Goal: Transaction & Acquisition: Book appointment/travel/reservation

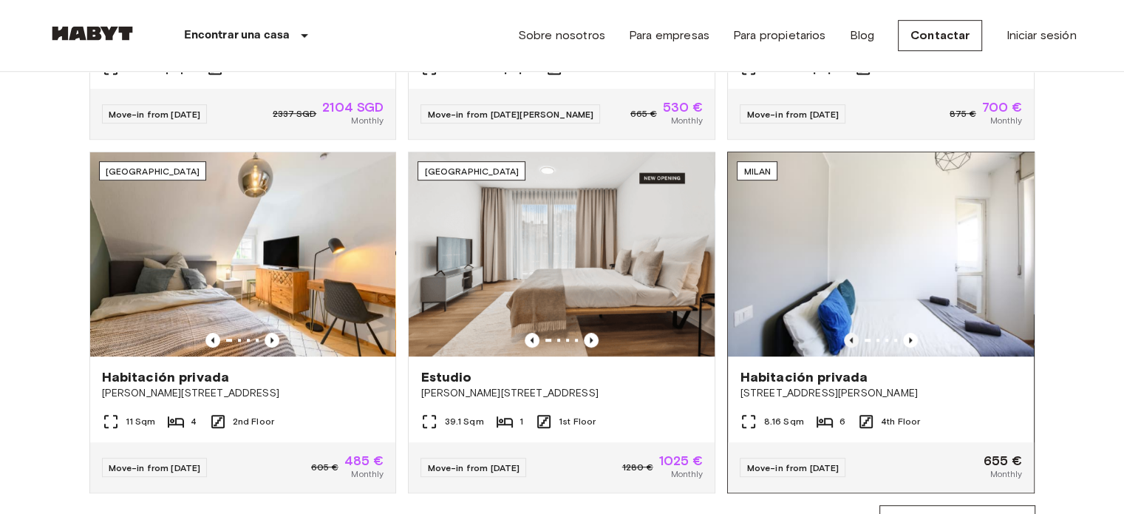
scroll to position [887, 0]
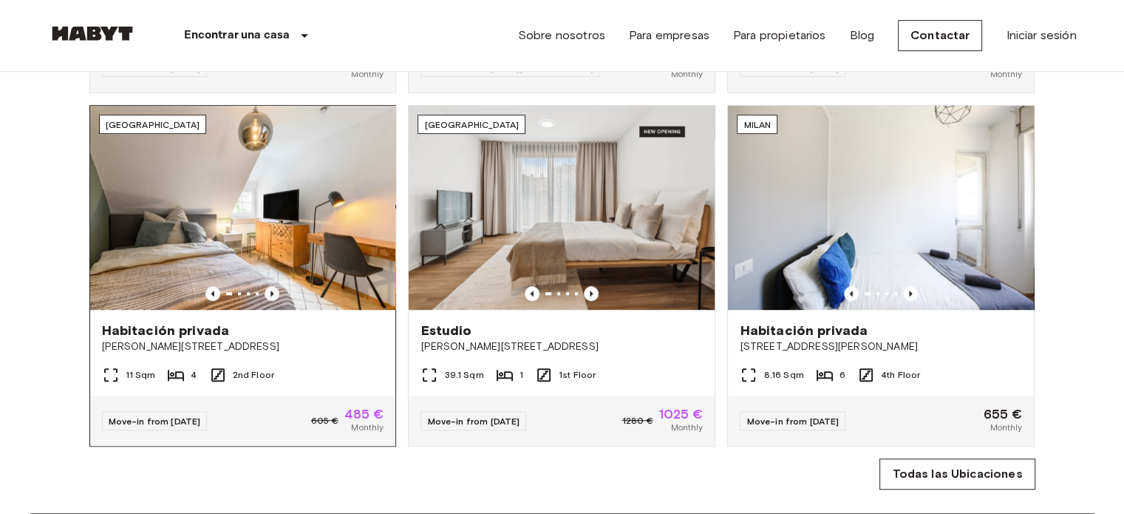
click at [271, 299] on icon "Previous image" at bounding box center [272, 293] width 15 height 15
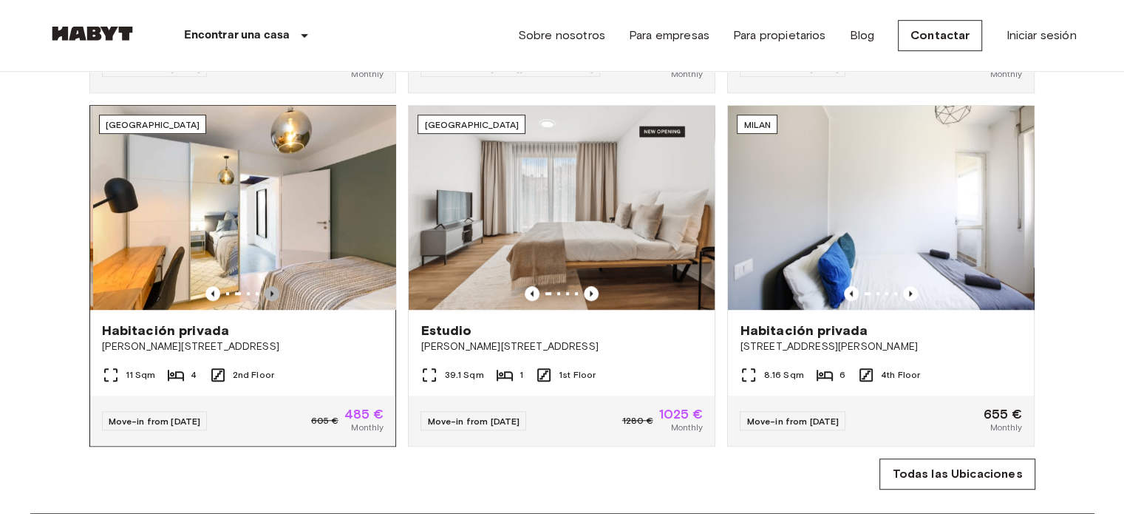
click at [271, 298] on icon "Previous image" at bounding box center [272, 293] width 15 height 15
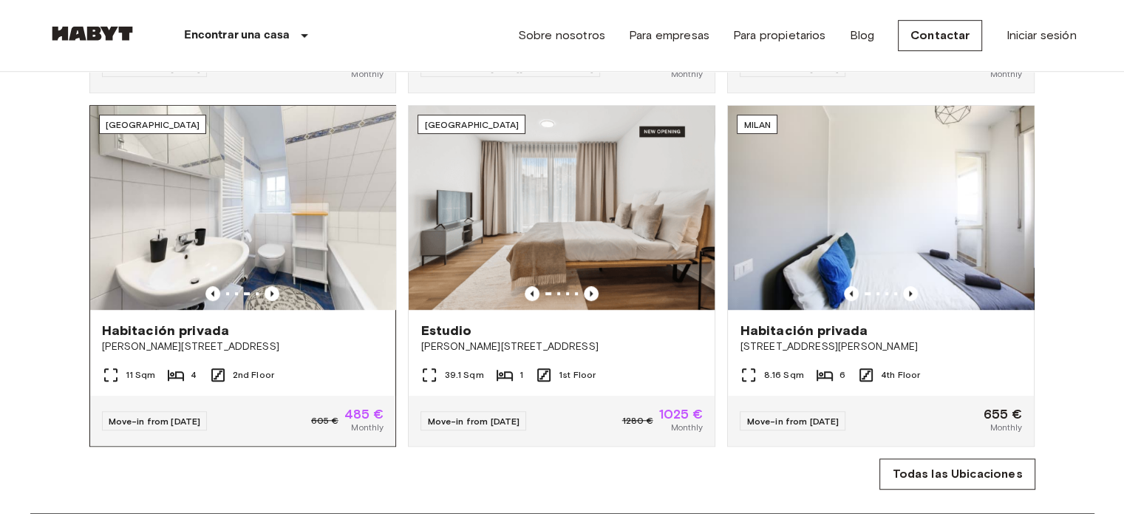
click at [355, 382] on div "11 Sqm 4 2nd Floor" at bounding box center [243, 381] width 306 height 30
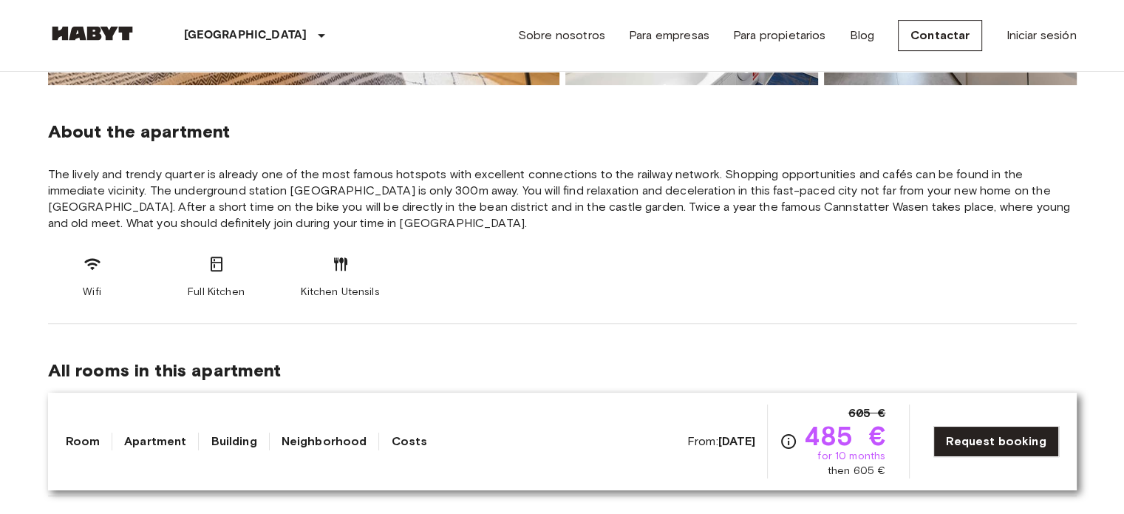
scroll to position [517, 0]
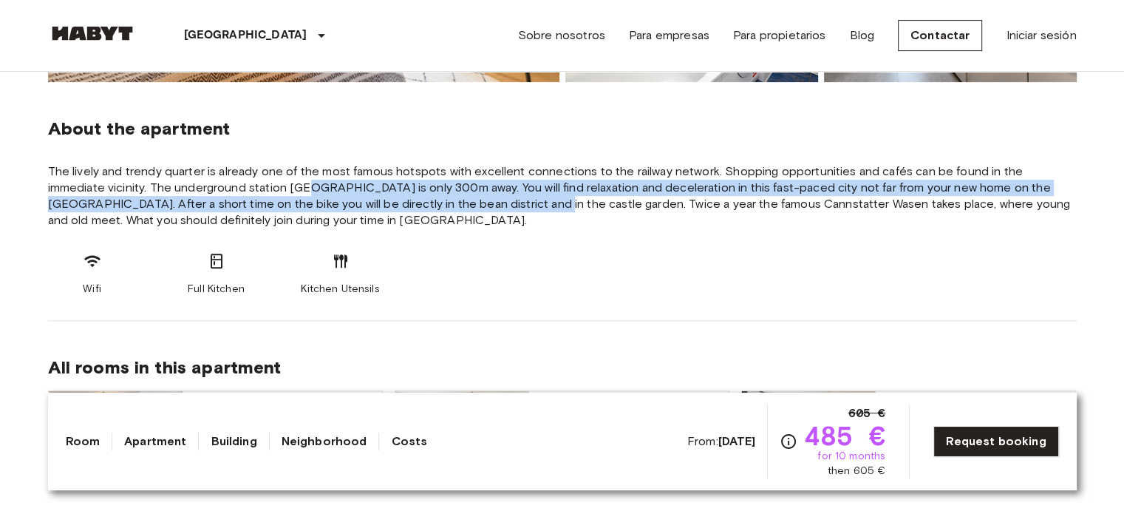
drag, startPoint x: 248, startPoint y: 191, endPoint x: 455, endPoint y: 209, distance: 207.8
click at [455, 209] on span "The lively and trendy quarter is already one of the most famous hotspots with e…" at bounding box center [562, 195] width 1029 height 65
click at [454, 209] on span "The lively and trendy quarter is already one of the most famous hotspots with e…" at bounding box center [562, 195] width 1029 height 65
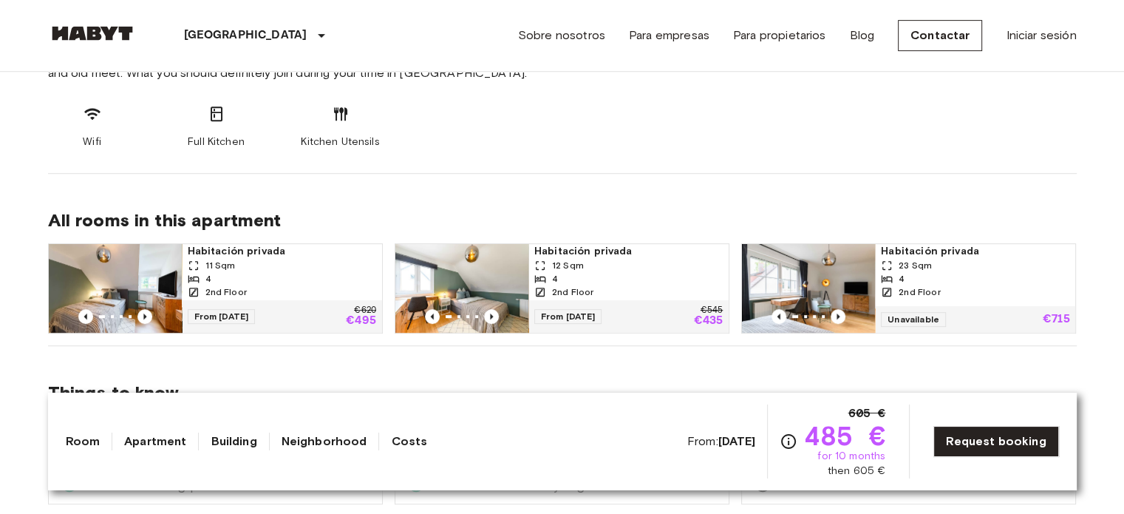
scroll to position [739, 0]
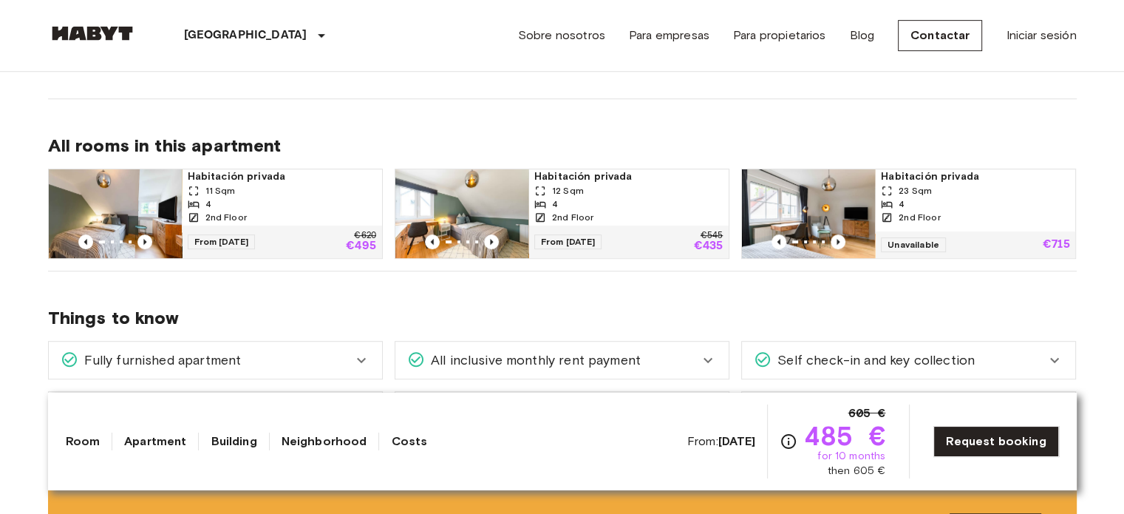
click at [454, 99] on div "All rooms in this apartment Habitación privada 11 Sqm 4 2nd Floor From 18 Aug 2…" at bounding box center [562, 185] width 1029 height 172
click at [565, 181] on span "Habitación privada" at bounding box center [628, 176] width 188 height 15
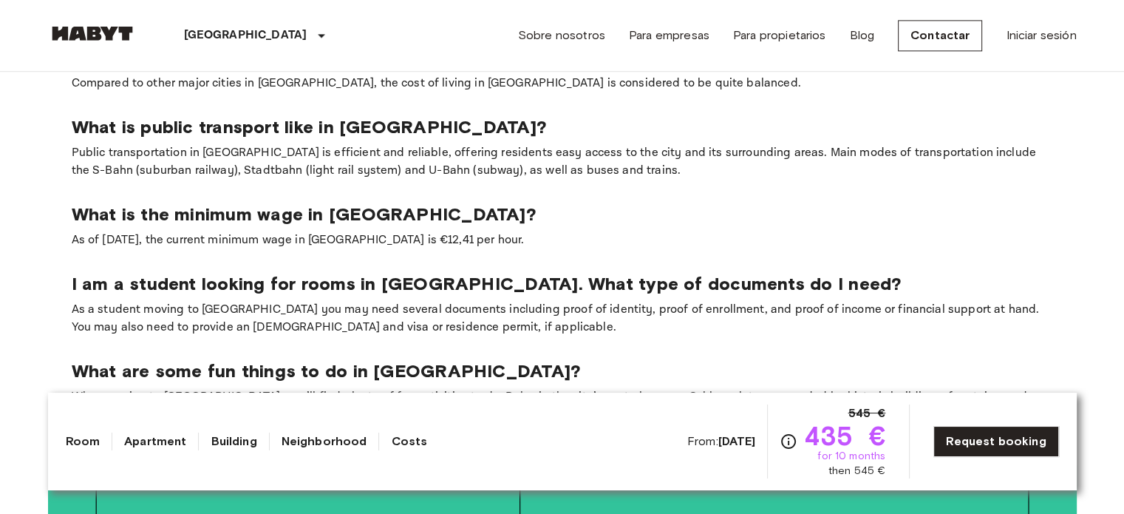
scroll to position [1995, 0]
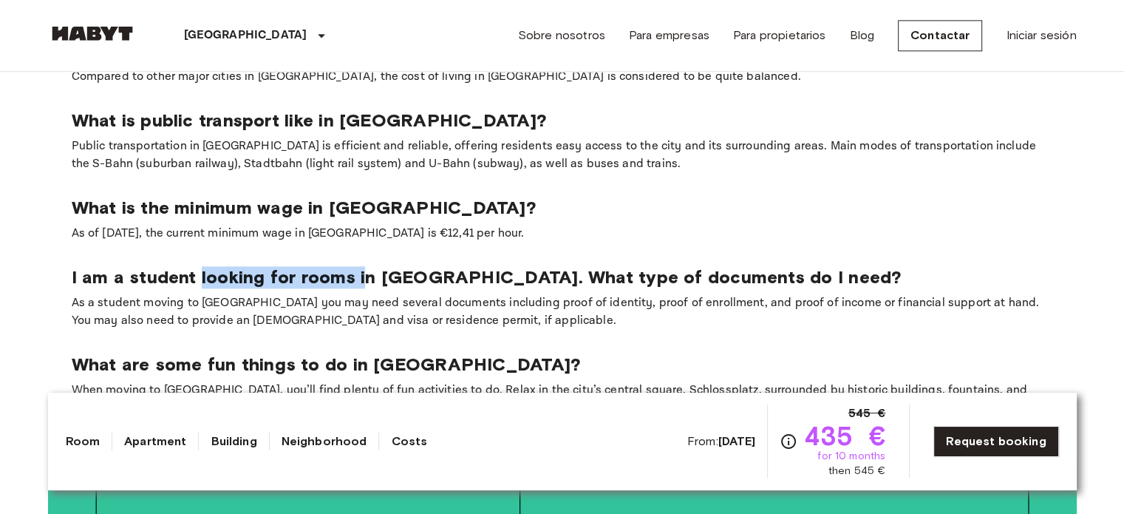
drag, startPoint x: 200, startPoint y: 228, endPoint x: 477, endPoint y: 233, distance: 277.9
click at [412, 266] on p "I am a student looking for rooms in [GEOGRAPHIC_DATA]. What type of documents d…" at bounding box center [562, 277] width 981 height 22
click at [480, 266] on p "I am a student looking for rooms in Stuttgart. What type of documents do I need?" at bounding box center [562, 277] width 981 height 22
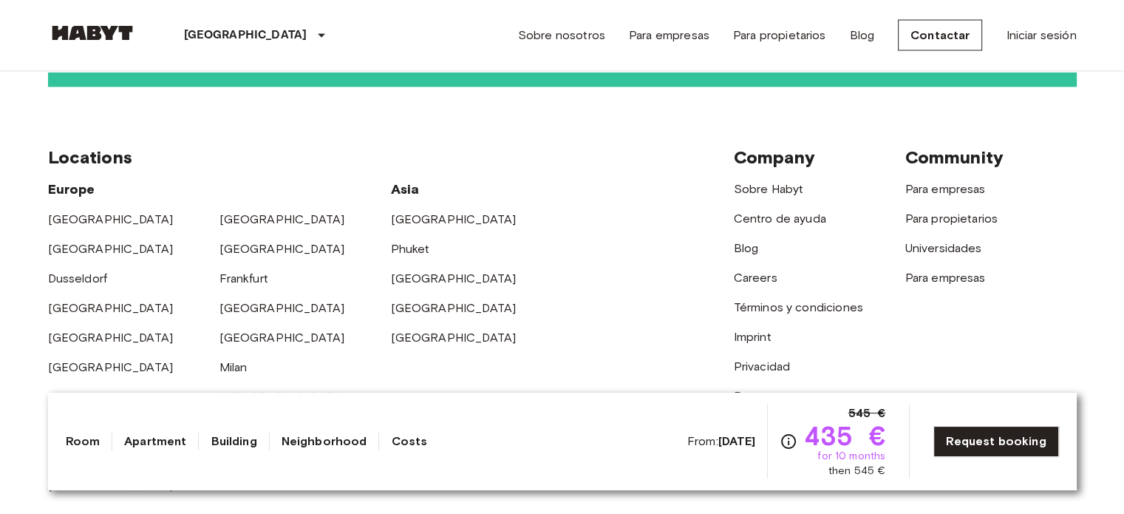
scroll to position [2956, 0]
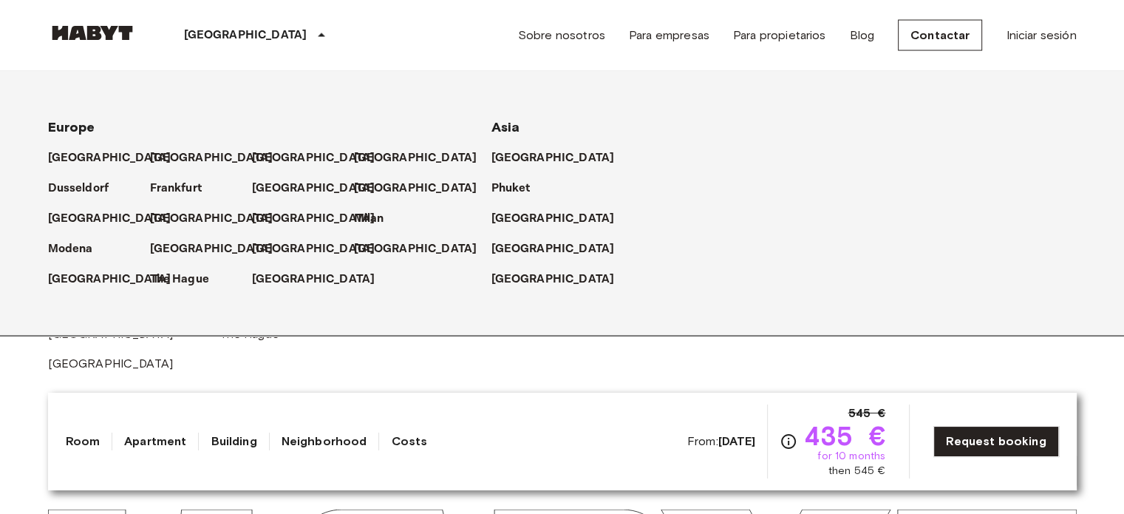
click at [313, 41] on icon at bounding box center [322, 36] width 18 height 18
click at [313, 35] on icon at bounding box center [322, 36] width 18 height 18
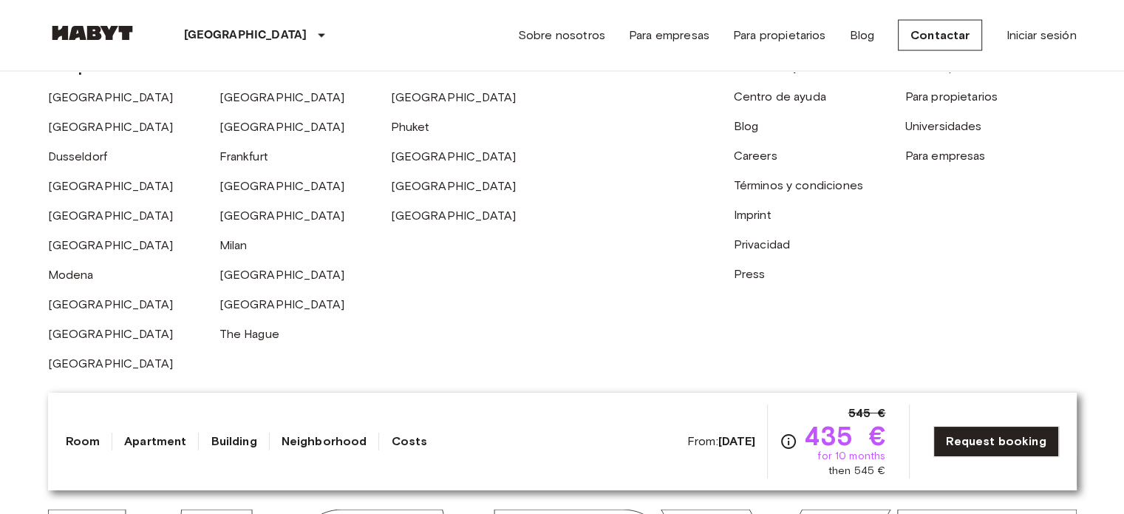
click at [313, 35] on icon at bounding box center [322, 36] width 18 height 18
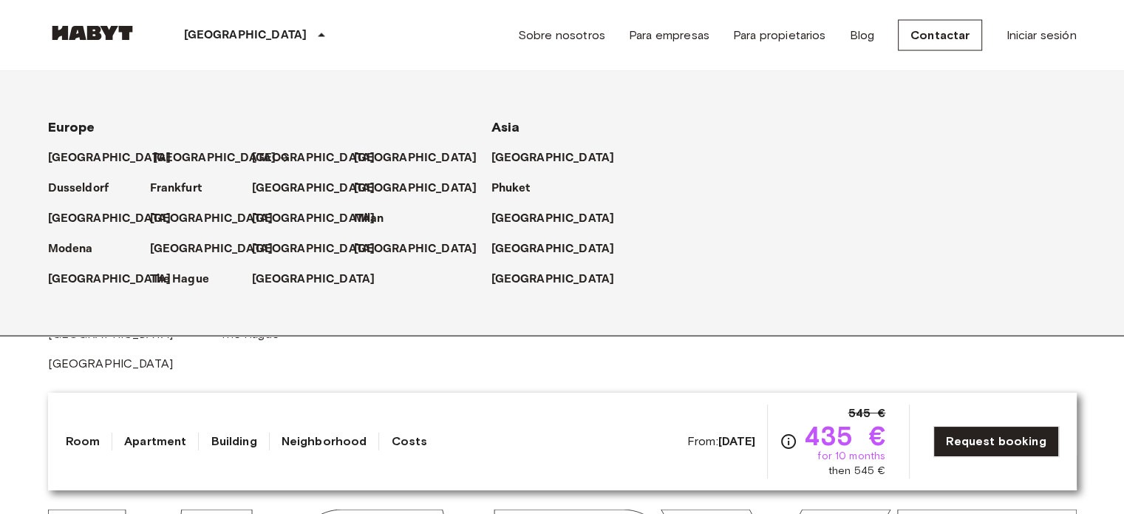
click at [166, 155] on p "[GEOGRAPHIC_DATA]" at bounding box center [214, 158] width 123 height 18
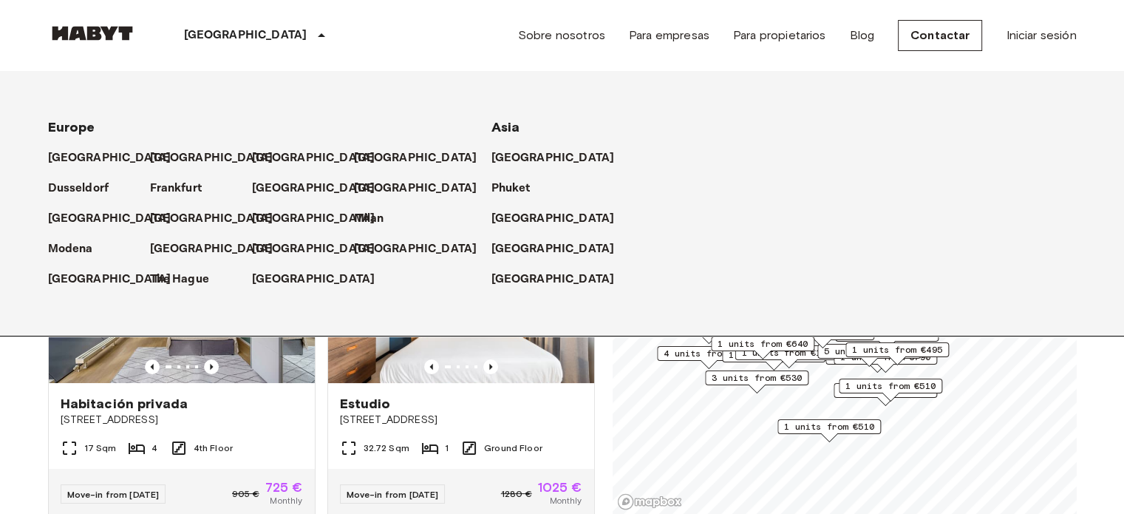
click at [412, 30] on div "Berlin Europe Amsterdam Berlin Brussels Cologne Dusseldorf Frankfurt Graz Hambu…" at bounding box center [562, 35] width 1029 height 71
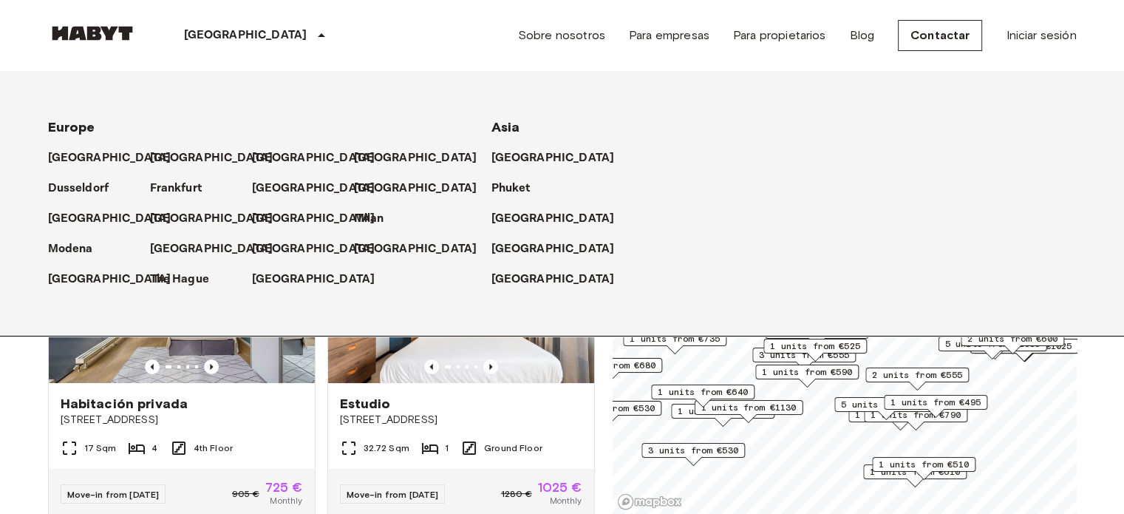
click at [408, 35] on div "Berlin Europe Amsterdam Berlin Brussels Cologne Dusseldorf Frankfurt Graz Hambu…" at bounding box center [562, 35] width 1029 height 71
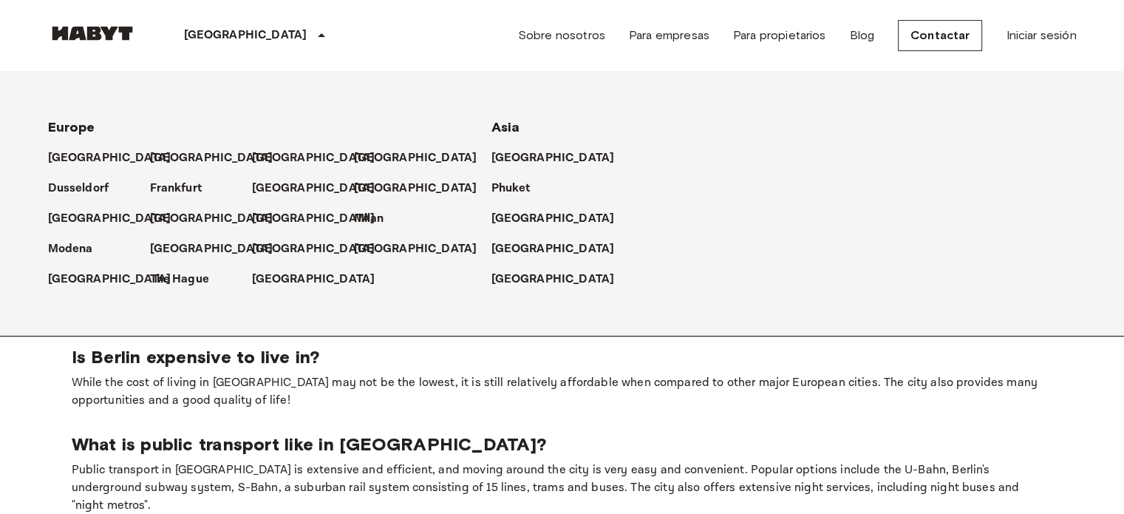
scroll to position [331, 0]
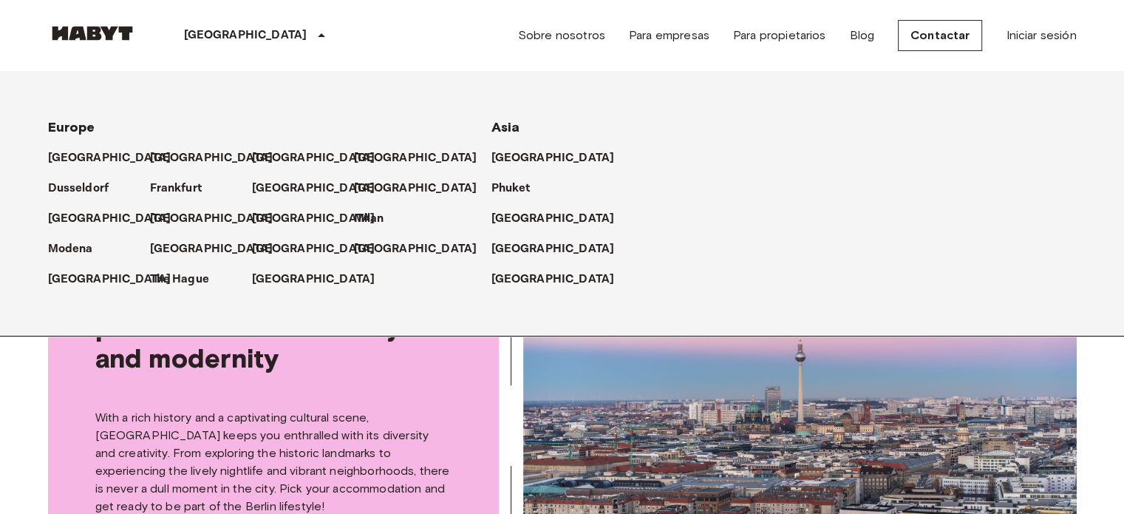
click at [217, 36] on div "[GEOGRAPHIC_DATA]" at bounding box center [258, 35] width 242 height 71
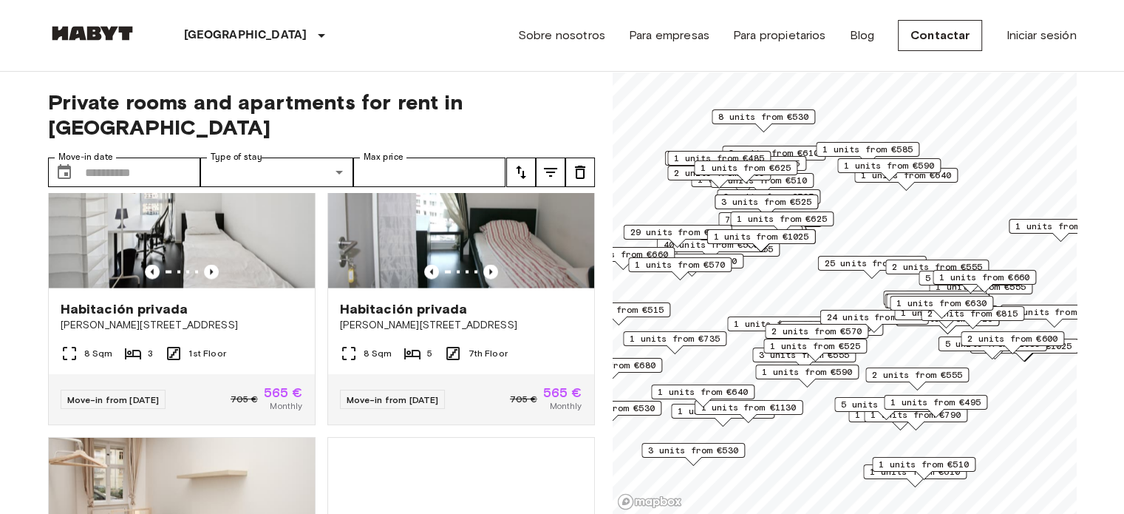
scroll to position [3330, 0]
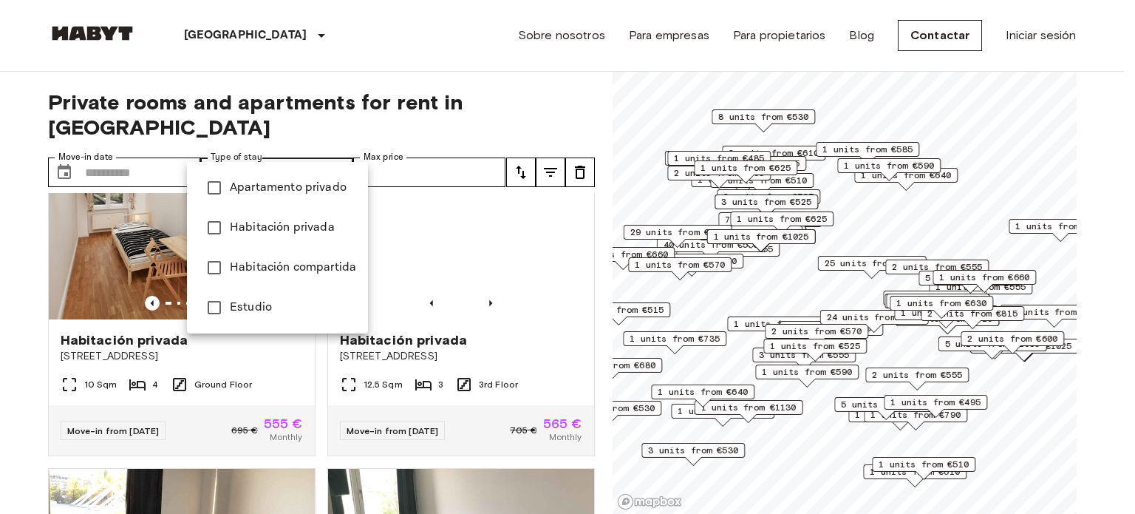
click at [329, 155] on div at bounding box center [567, 257] width 1135 height 514
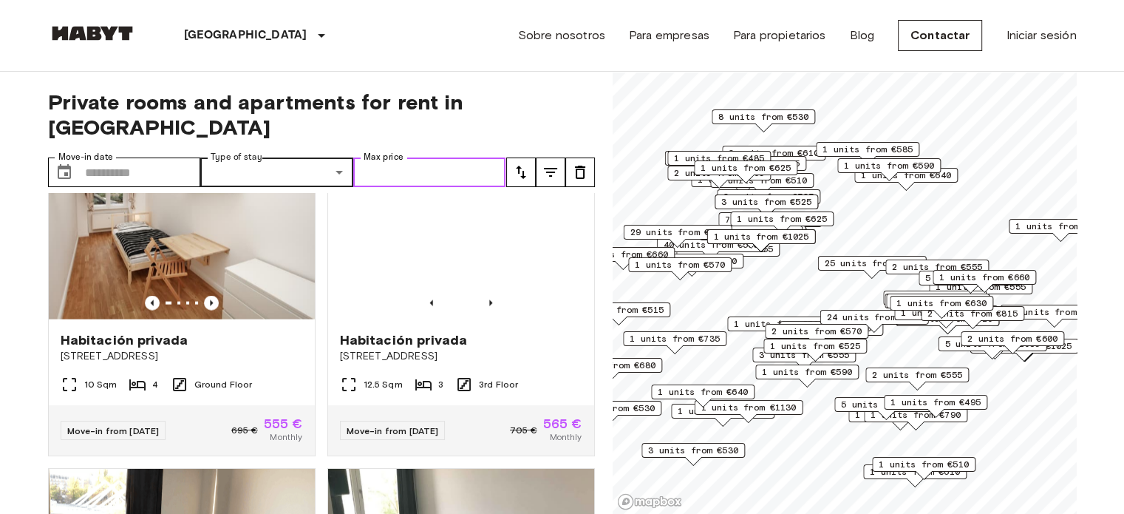
click at [442, 157] on input "Max price" at bounding box center [429, 172] width 153 height 30
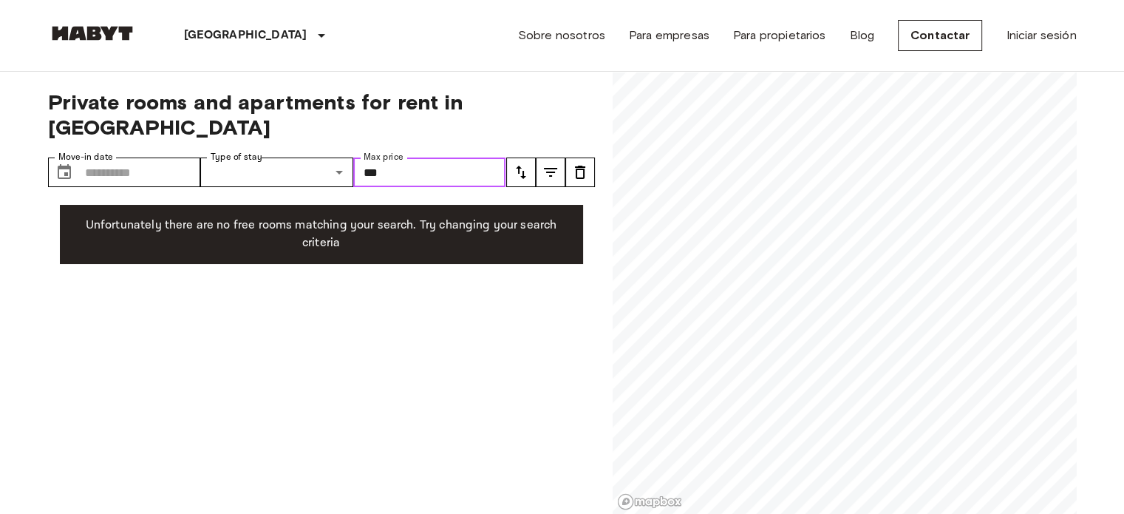
type input "***"
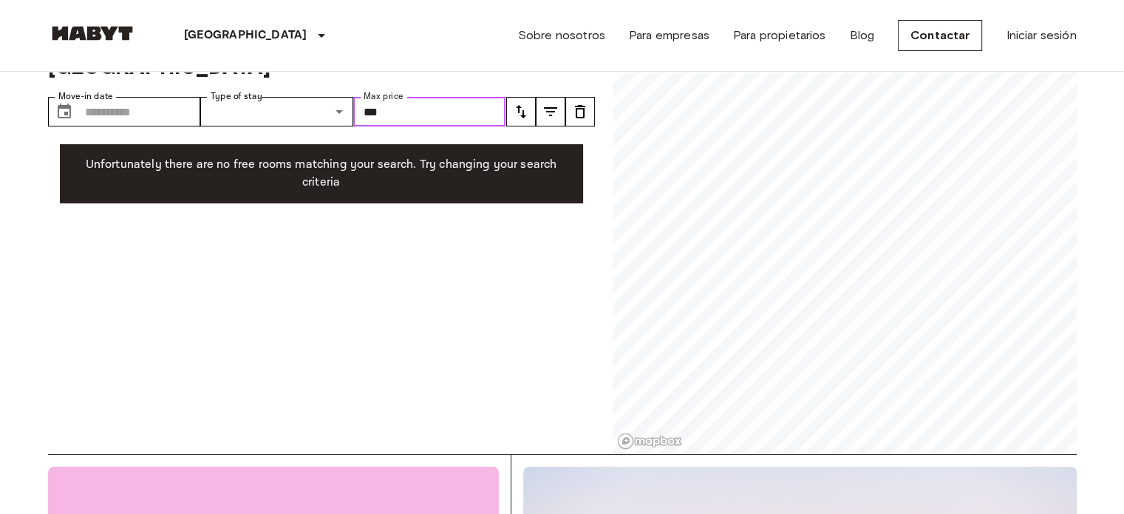
scroll to position [148, 0]
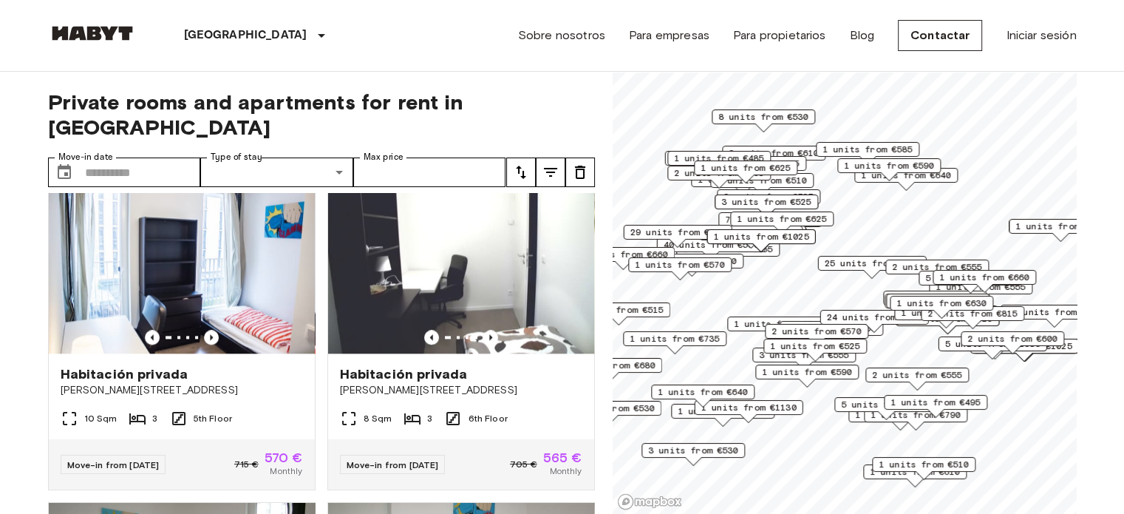
scroll to position [1995, 0]
